Goal: Transaction & Acquisition: Purchase product/service

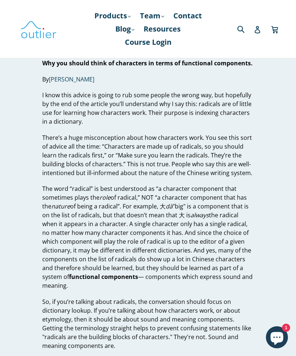
scroll to position [24, 0]
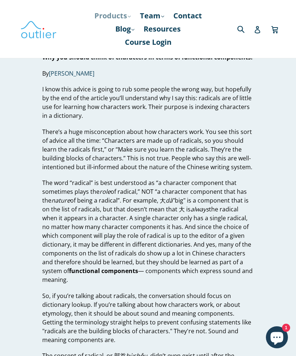
click at [131, 18] on link "Products .cls-1{fill:#231f20} expand" at bounding box center [113, 15] width 44 height 13
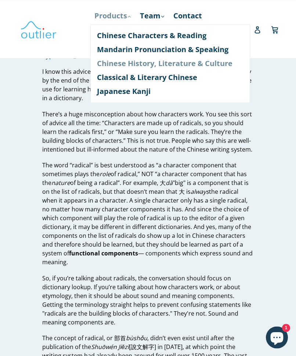
scroll to position [0, 0]
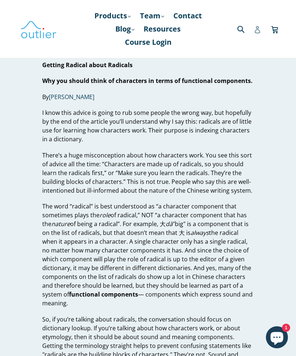
click at [257, 31] on icon at bounding box center [257, 29] width 7 height 7
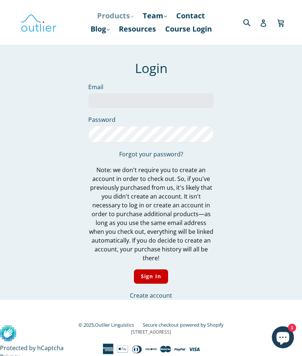
click at [118, 15] on link "Products .cls-1{fill:#231f20} expand" at bounding box center [115, 15] width 44 height 13
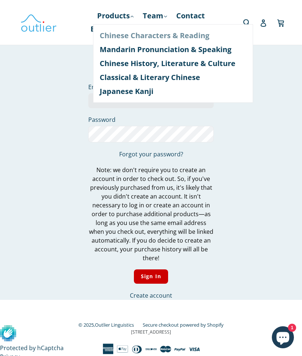
click at [125, 38] on link "Chinese Characters & Reading" at bounding box center [173, 36] width 147 height 14
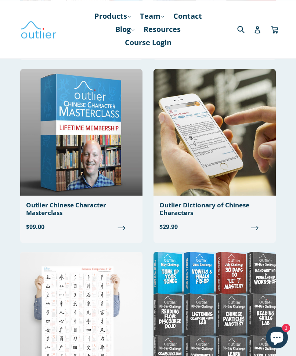
scroll to position [247, 0]
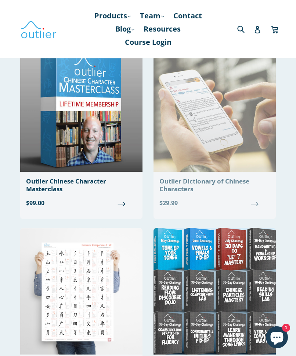
click at [201, 181] on div "Outlier Dictionary of Chinese Characters" at bounding box center [214, 185] width 111 height 15
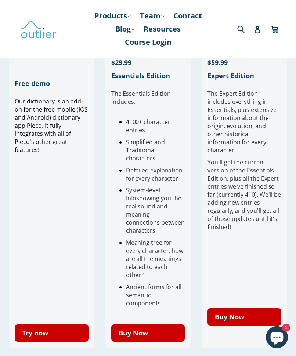
scroll to position [247, 0]
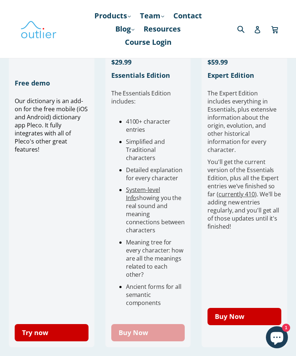
click at [137, 328] on link "Buy Now" at bounding box center [148, 332] width 74 height 17
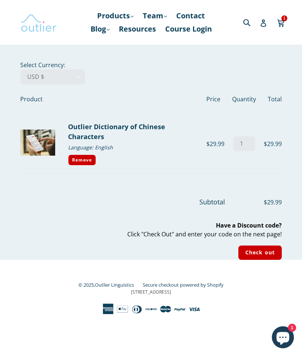
click at [38, 33] on img at bounding box center [38, 22] width 37 height 21
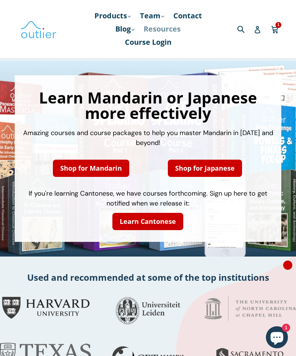
click at [155, 27] on link "Resources" at bounding box center [162, 28] width 44 height 13
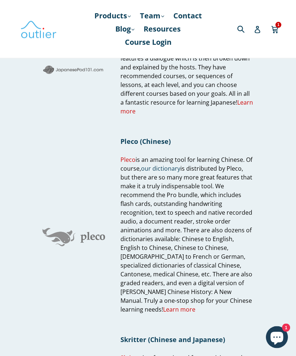
scroll to position [299, 0]
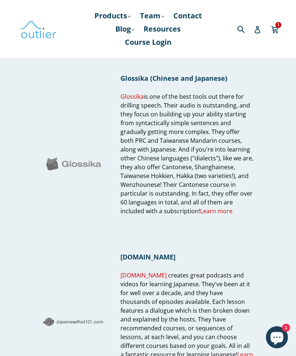
click at [274, 337] on icon "Chat window" at bounding box center [276, 337] width 21 height 21
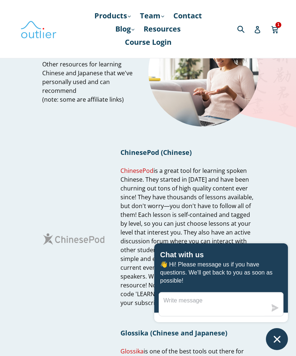
scroll to position [0, 0]
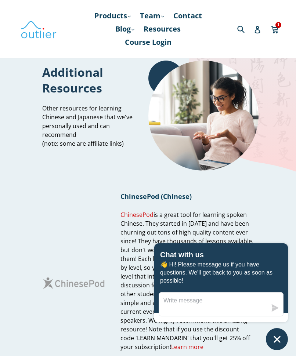
click at [279, 339] on icon "Chat window" at bounding box center [277, 339] width 7 height 7
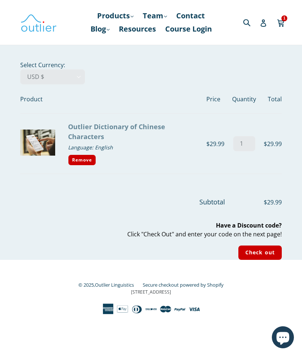
click at [117, 128] on link "Outlier Dictionary of Chinese Characters" at bounding box center [116, 131] width 97 height 19
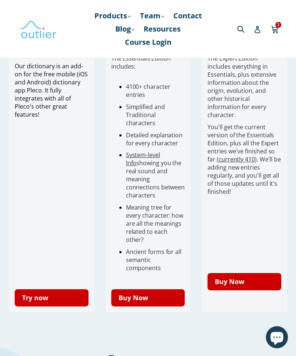
scroll to position [282, 0]
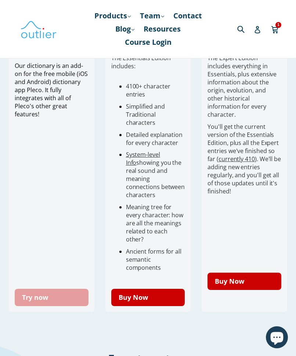
click at [40, 296] on link "Try now" at bounding box center [52, 297] width 74 height 17
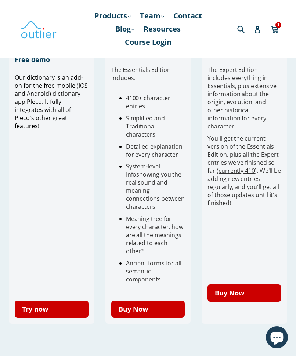
scroll to position [270, 0]
click at [278, 29] on icon at bounding box center [274, 29] width 7 height 11
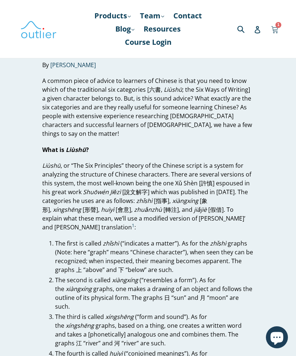
click at [273, 29] on icon at bounding box center [274, 29] width 7 height 6
